Goal: Find specific page/section: Find specific page/section

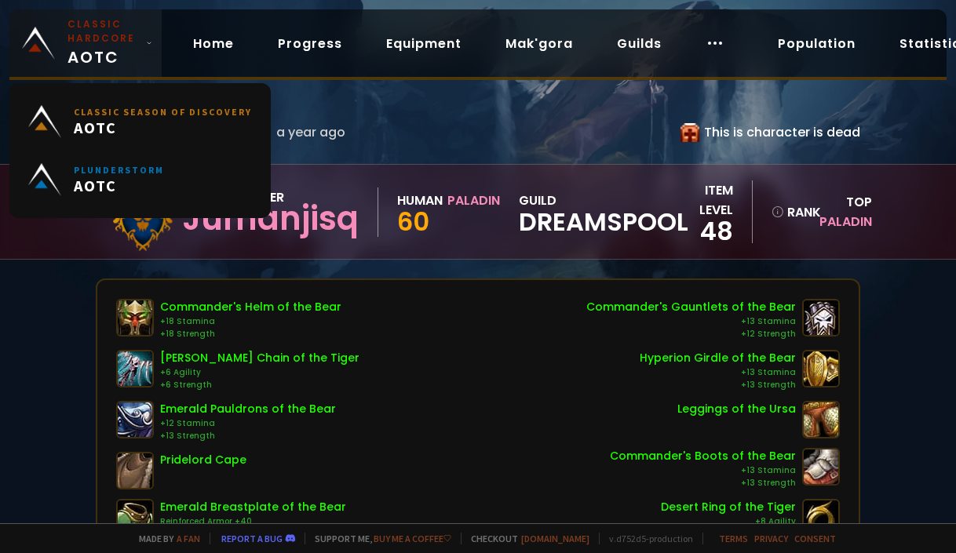
click at [117, 56] on span "Classic Hardcore AOTC" at bounding box center [103, 43] width 72 height 52
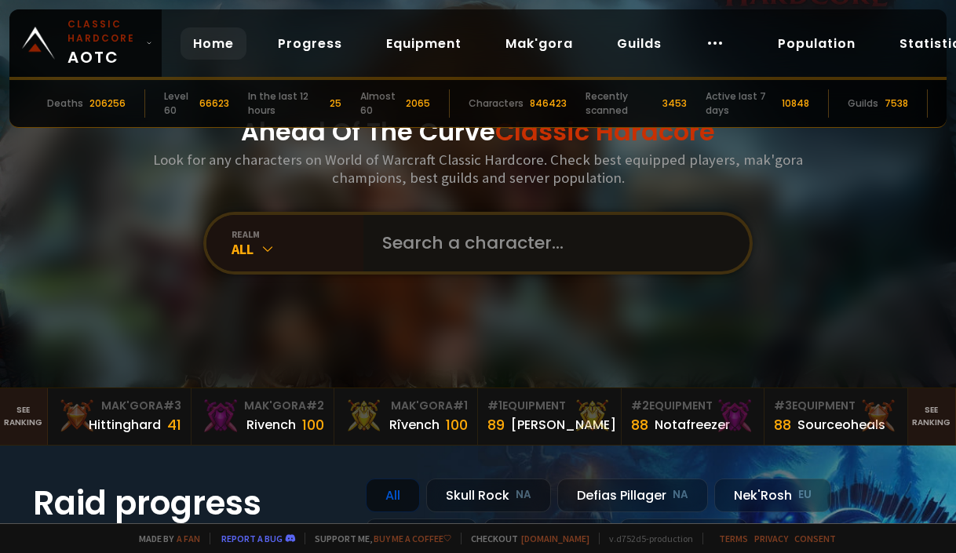
click at [408, 241] on input "text" at bounding box center [552, 243] width 358 height 57
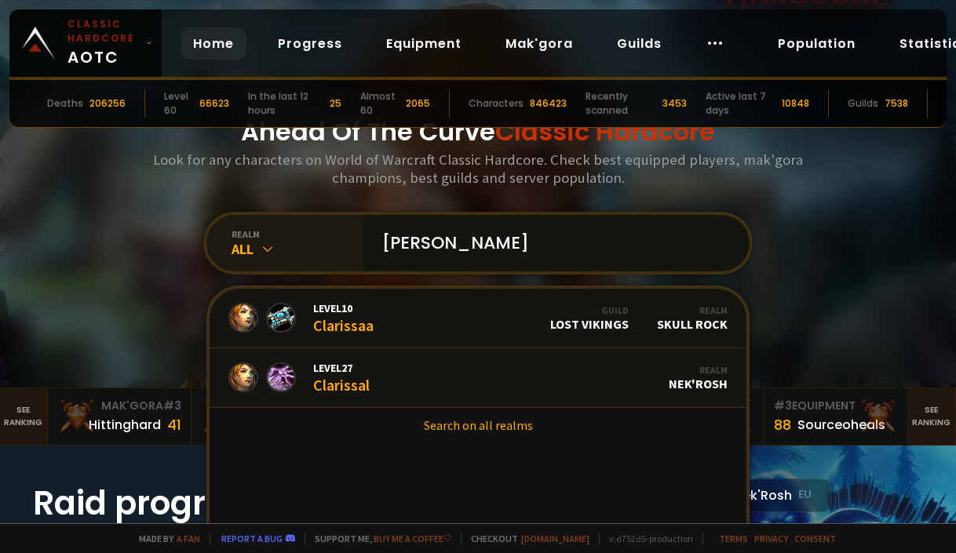
type input "[PERSON_NAME]"
click at [281, 255] on div "All" at bounding box center [297, 249] width 132 height 18
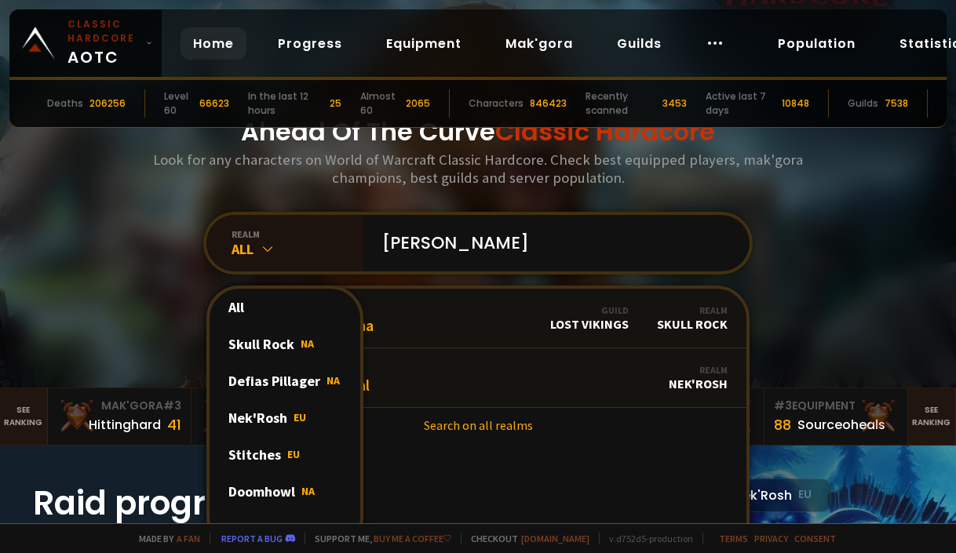
drag, startPoint x: 289, startPoint y: 492, endPoint x: 306, endPoint y: 474, distance: 25.0
click at [290, 492] on div "Doomhowl NA" at bounding box center [285, 491] width 151 height 37
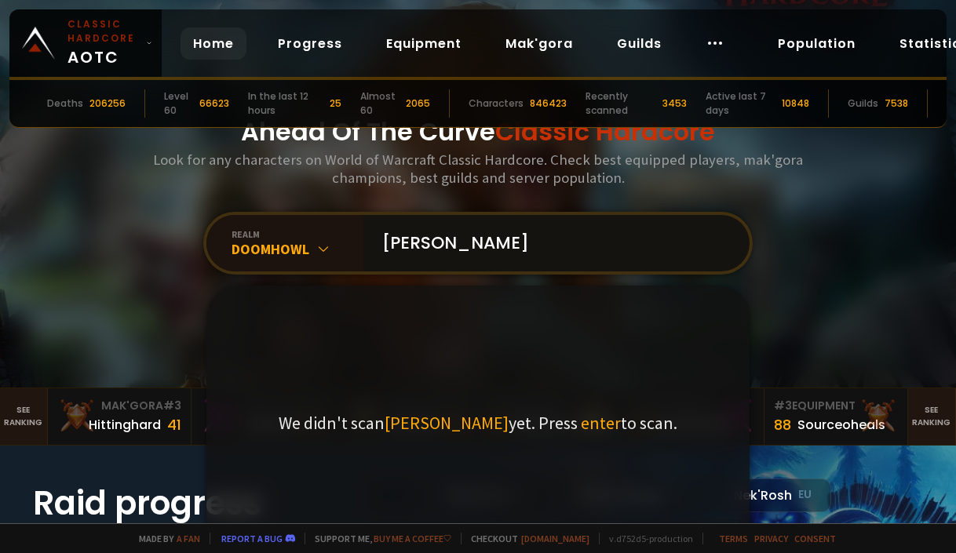
click at [473, 257] on input "[PERSON_NAME]" at bounding box center [552, 243] width 358 height 57
